Goal: Task Accomplishment & Management: Manage account settings

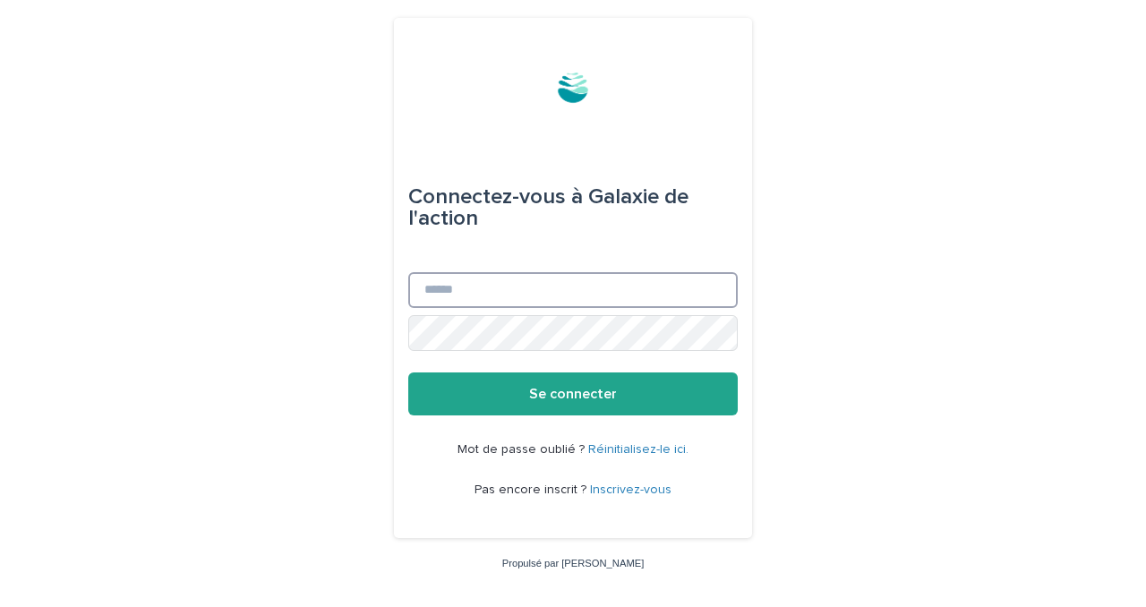
click at [546, 288] on input "E-mail" at bounding box center [572, 290] width 329 height 36
type input "**********"
click at [408, 372] on button "Se connecter" at bounding box center [572, 393] width 329 height 43
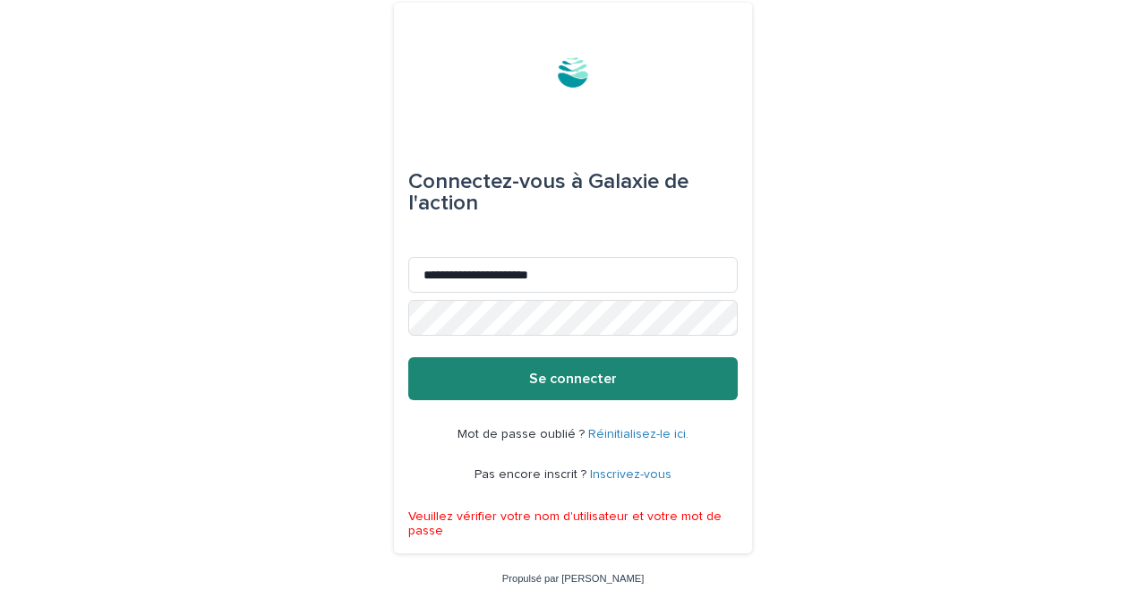
click at [638, 372] on button "Se connecter" at bounding box center [572, 378] width 329 height 43
click at [592, 374] on font "Se connecter" at bounding box center [573, 379] width 88 height 14
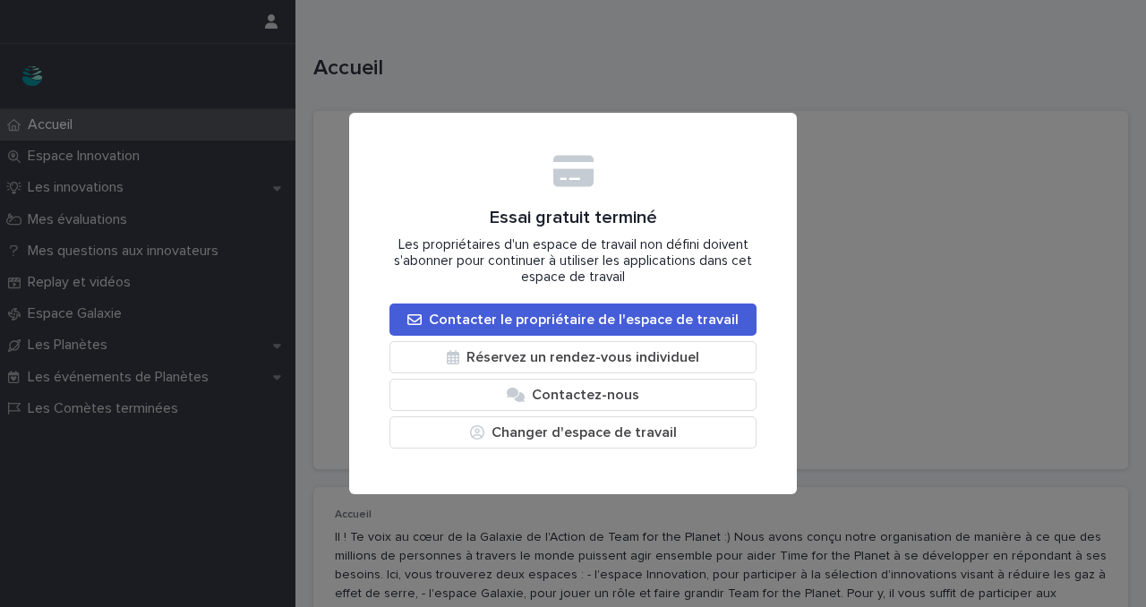
click at [400, 67] on div "Essai gratuit terminé Les propriétaires d'un espace de travail non défini doive…" at bounding box center [573, 303] width 1146 height 607
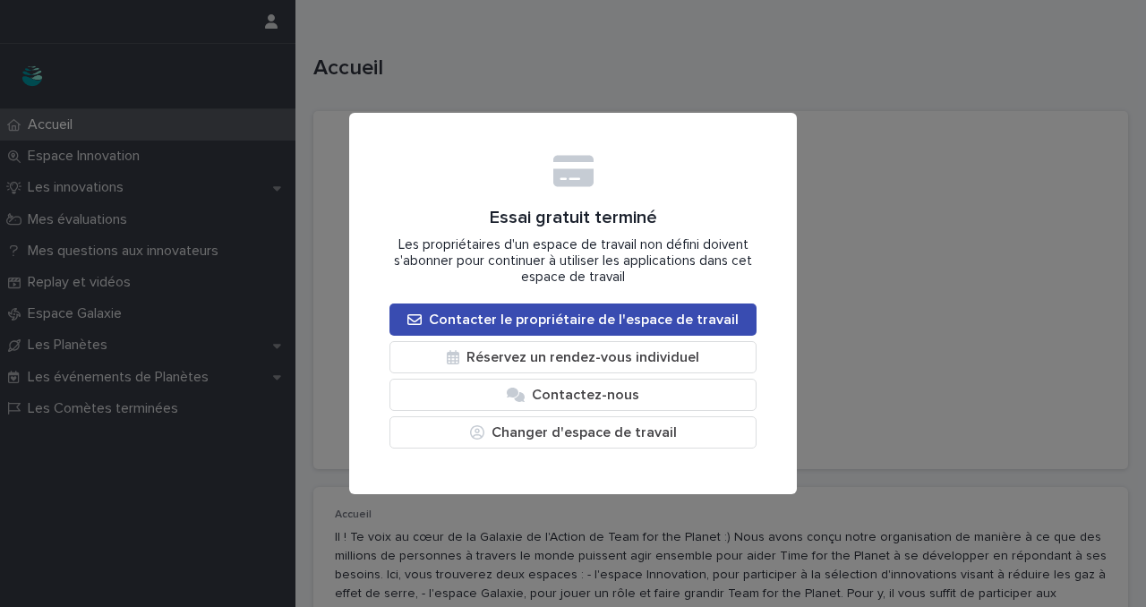
click at [603, 318] on font "Contacter le propriétaire de l'espace de travail" at bounding box center [584, 319] width 310 height 14
